Goal: Use online tool/utility: Utilize a website feature to perform a specific function

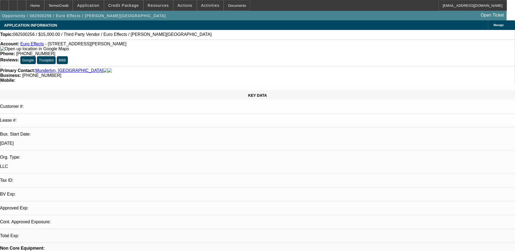
select select "0"
select select "2"
select select "0.1"
select select "4"
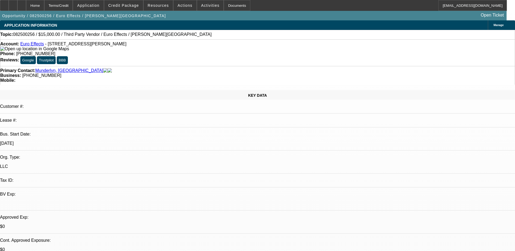
click at [13, 4] on icon at bounding box center [13, 4] width 0 height 0
select select "0"
select select "2"
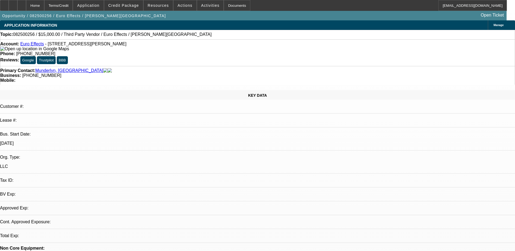
select select "2"
select select "0.1"
select select "4"
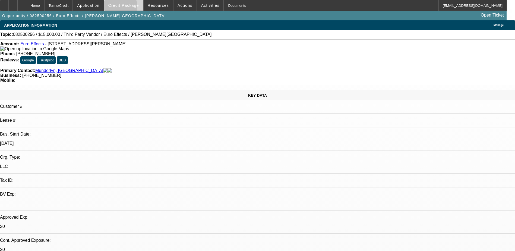
click at [128, 8] on span at bounding box center [123, 5] width 39 height 13
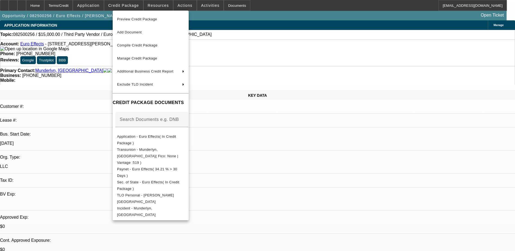
click at [404, 217] on div at bounding box center [257, 125] width 515 height 251
